Goal: Task Accomplishment & Management: Manage account settings

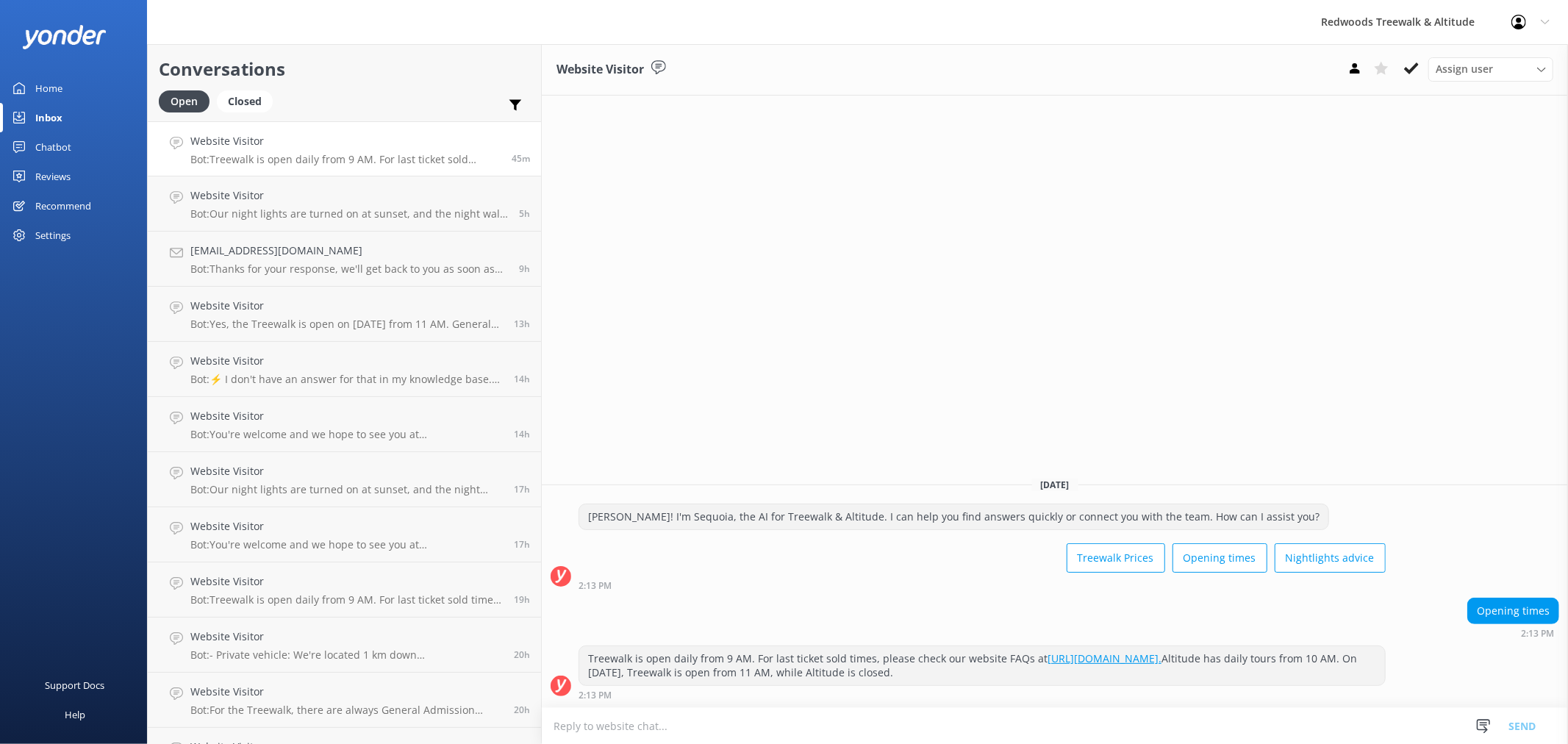
click at [48, 173] on div "Reviews" at bounding box center [53, 177] width 36 height 30
